Goal: Task Accomplishment & Management: Manage account settings

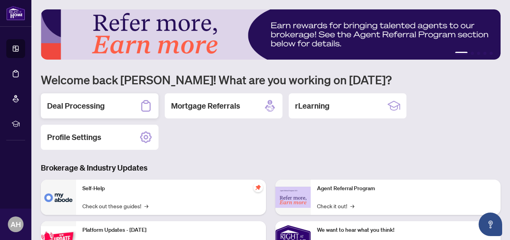
click at [82, 108] on h2 "Deal Processing" at bounding box center [76, 105] width 58 height 11
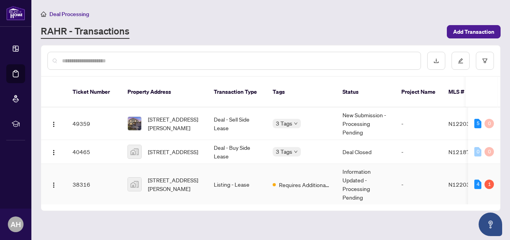
click at [164, 176] on span "113 Lowe Blvd, Newmarket, ON, Canada" at bounding box center [174, 184] width 53 height 17
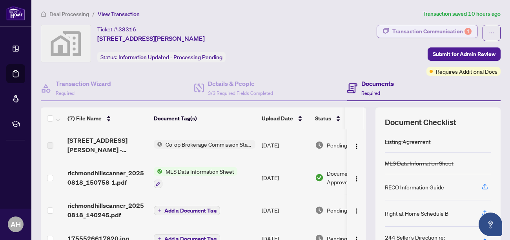
click at [423, 31] on div "Transaction Communication 1" at bounding box center [432, 31] width 79 height 13
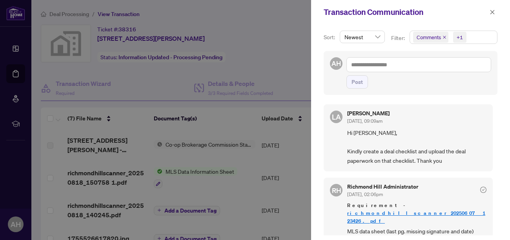
scroll to position [44, 0]
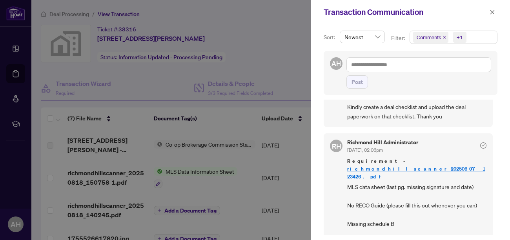
click at [507, 93] on div "Sort: Newest Filter: Comments +1 AH Post LA Luna Almuhanna Aug/19/2025, 09:09am…" at bounding box center [410, 132] width 199 height 216
click at [243, 24] on div at bounding box center [255, 120] width 510 height 240
